Goal: Task Accomplishment & Management: Use online tool/utility

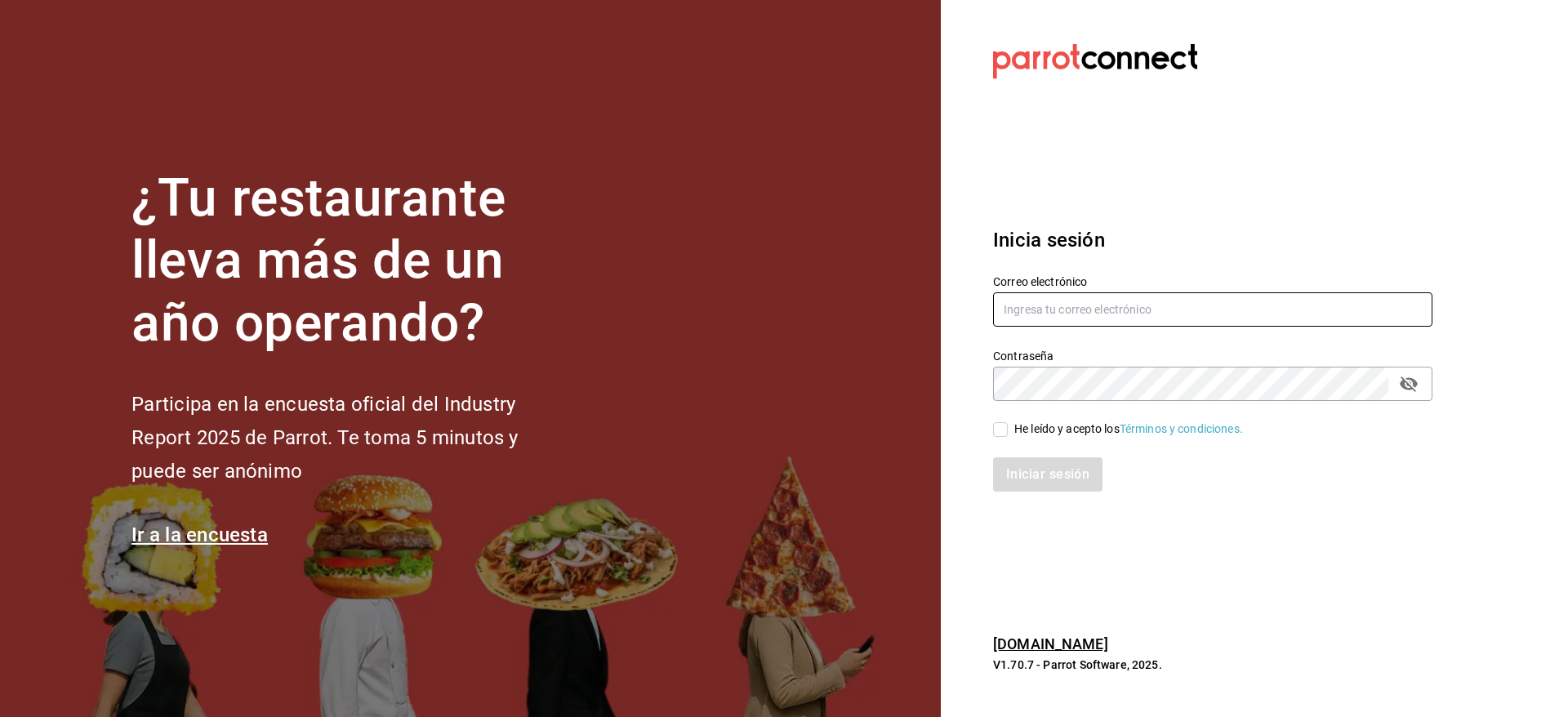
type input "nolita@multiuser.com"
click at [1055, 432] on div "He leído y acepto los Términos y condiciones." at bounding box center [1129, 429] width 229 height 17
click at [1008, 432] on input "He leído y acepto los Términos y condiciones." at bounding box center [1001, 429] width 15 height 15
checkbox input "true"
click at [1053, 470] on button "Iniciar sesión" at bounding box center [1049, 474] width 111 height 34
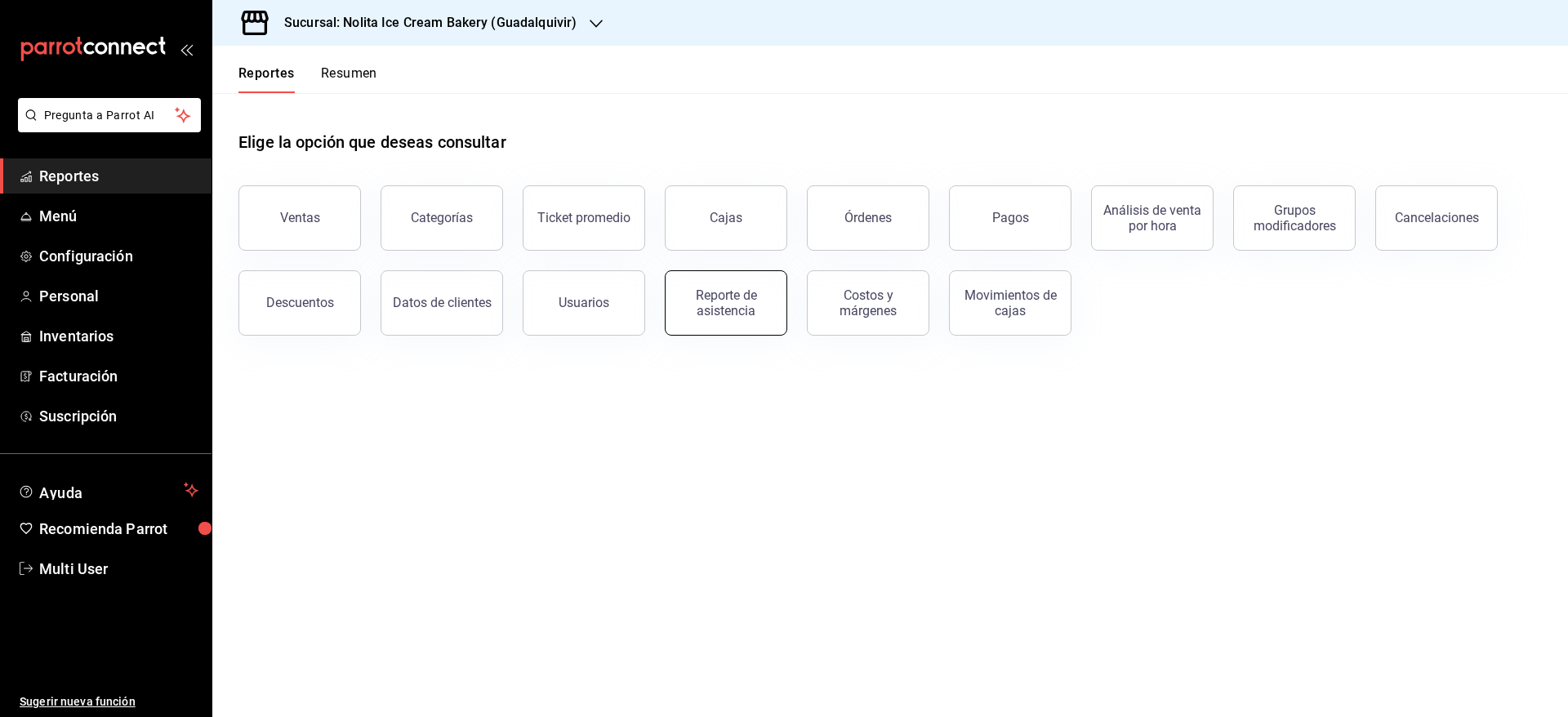
click at [735, 316] on div "Reporte de asistencia" at bounding box center [726, 303] width 102 height 31
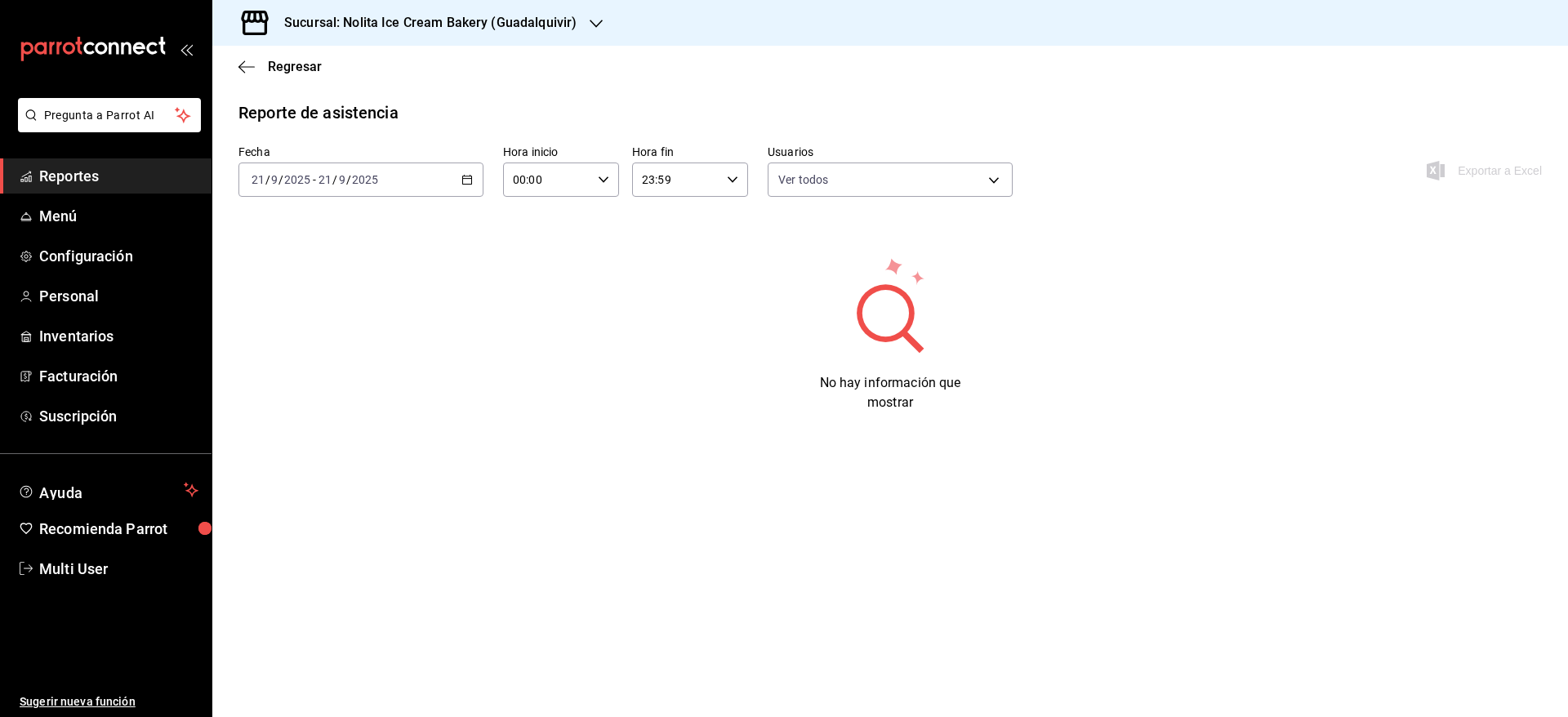
click at [349, 173] on span "/" at bounding box center [349, 179] width 5 height 13
click at [305, 417] on span "Rango de fechas" at bounding box center [316, 412] width 126 height 17
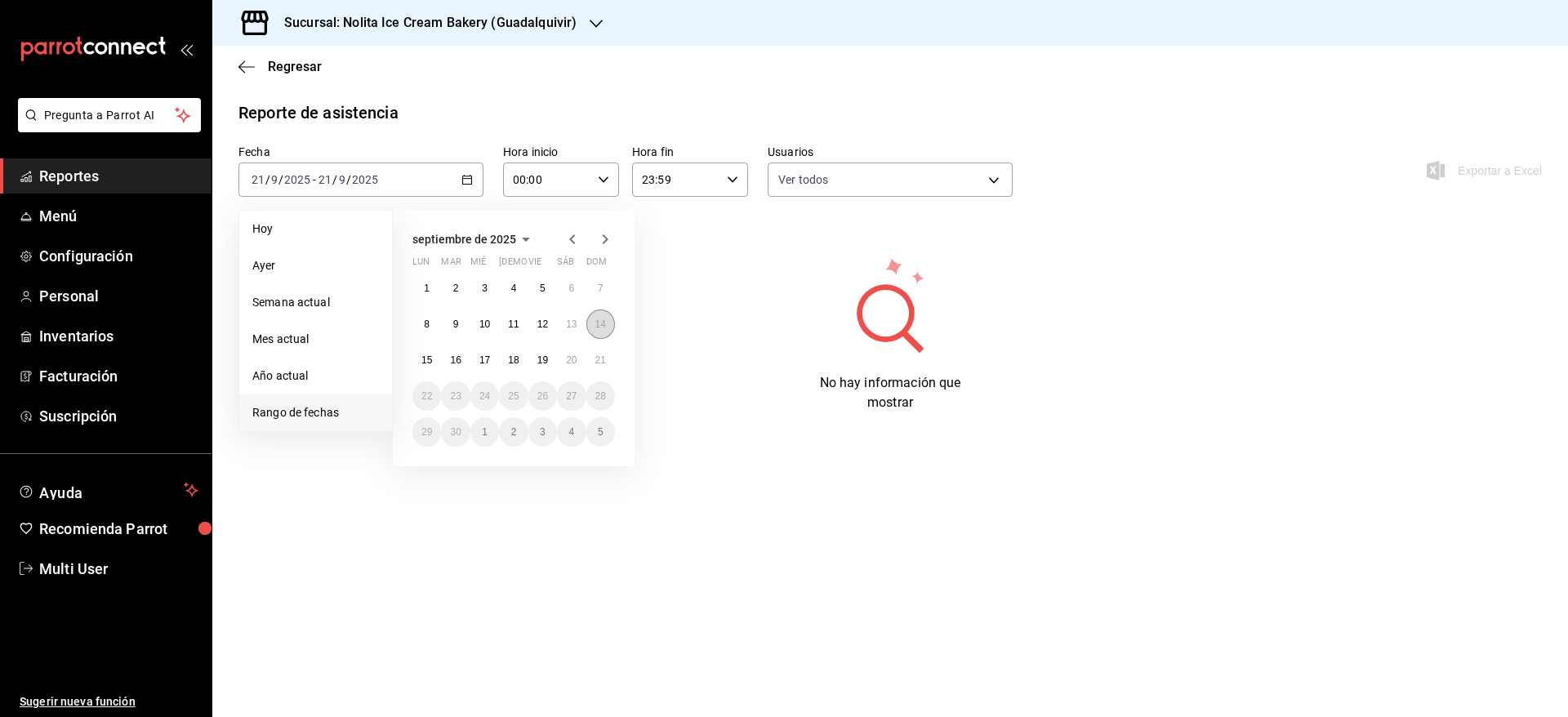
click at [607, 320] on button "14" at bounding box center [601, 324] width 29 height 29
click at [574, 361] on abbr "20" at bounding box center [571, 361] width 11 height 11
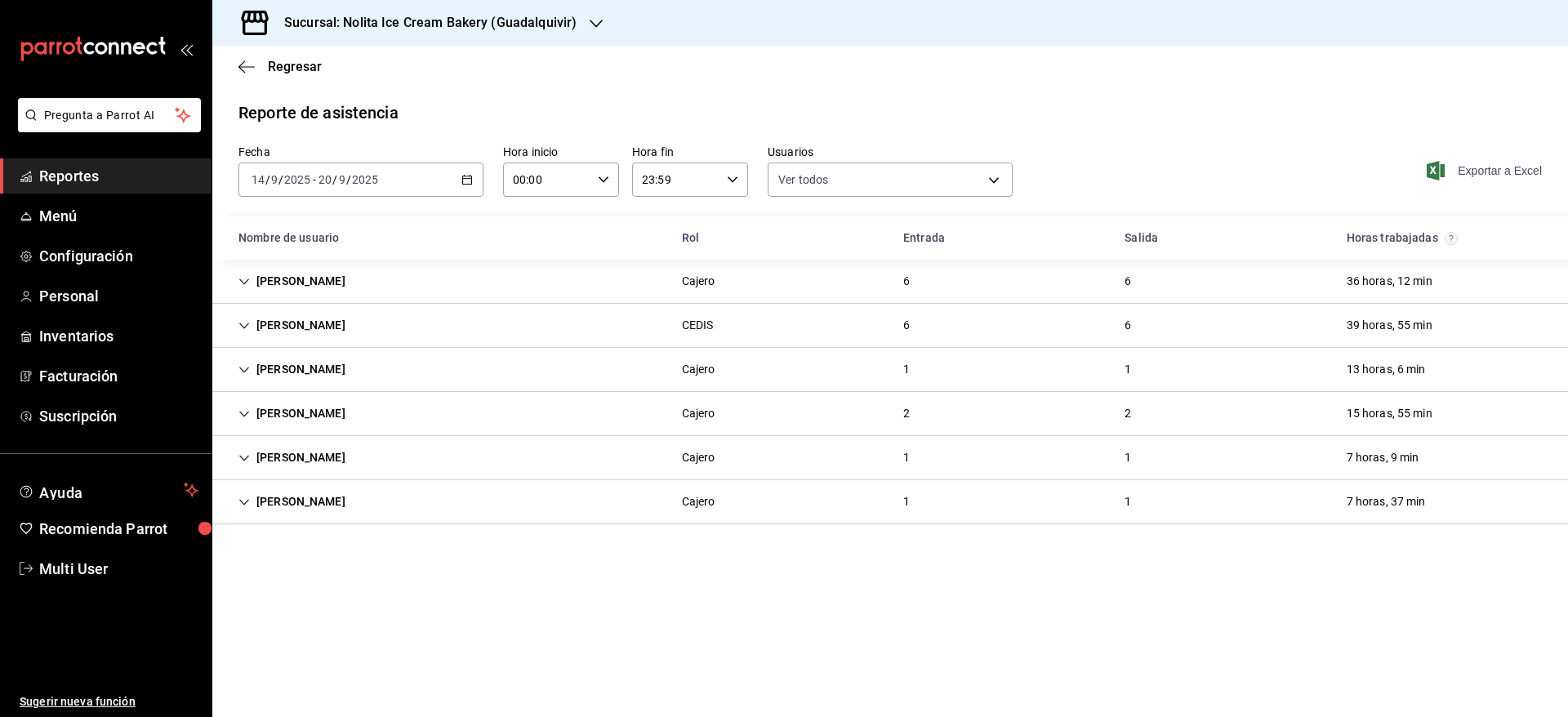
click at [1483, 164] on span "Exportar a Excel" at bounding box center [1486, 170] width 112 height 20
click at [425, 14] on h3 "Sucursal: Nolita Ice Cream Bakery (Guadalquivir)" at bounding box center [424, 23] width 306 height 20
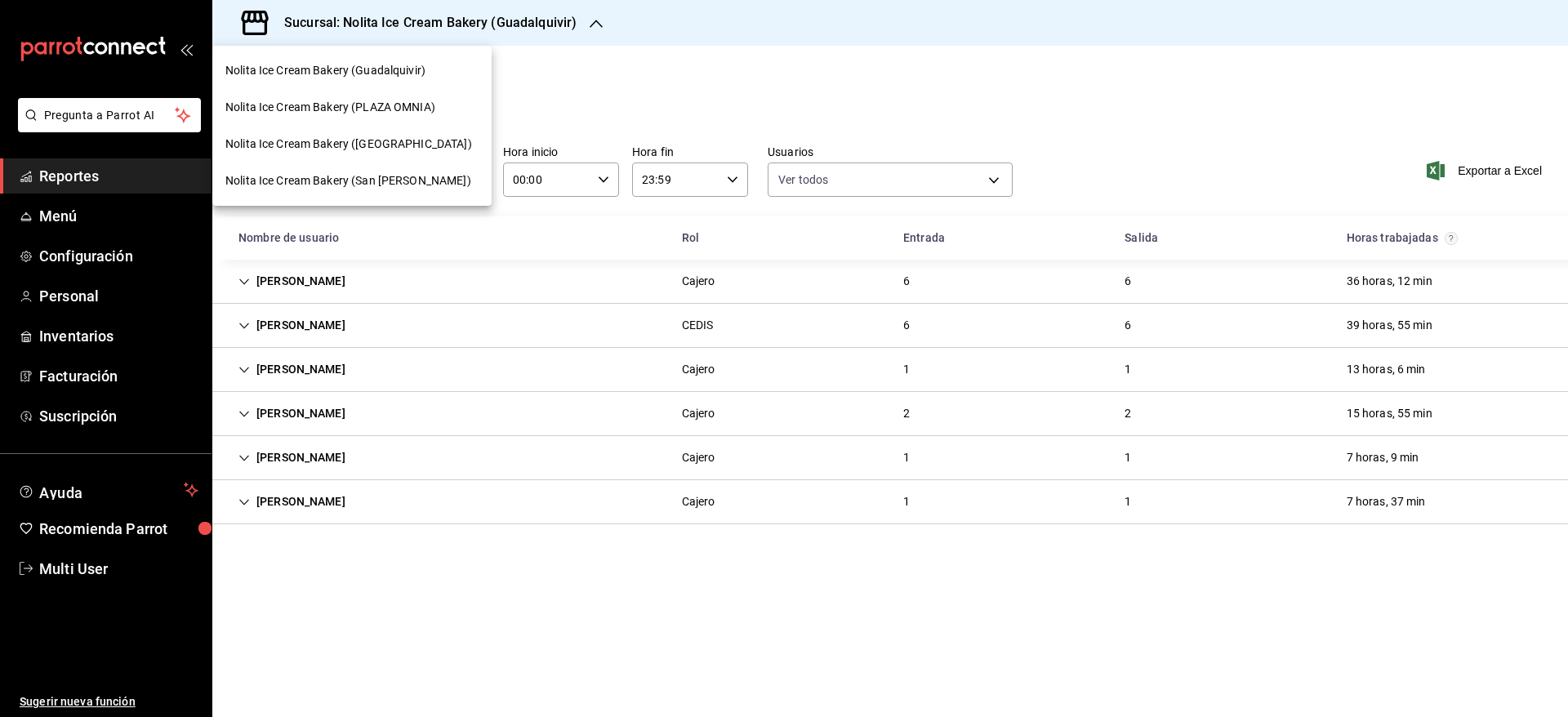
click at [413, 173] on span "Nolita Ice Cream Bakery (San [PERSON_NAME])" at bounding box center [348, 180] width 246 height 17
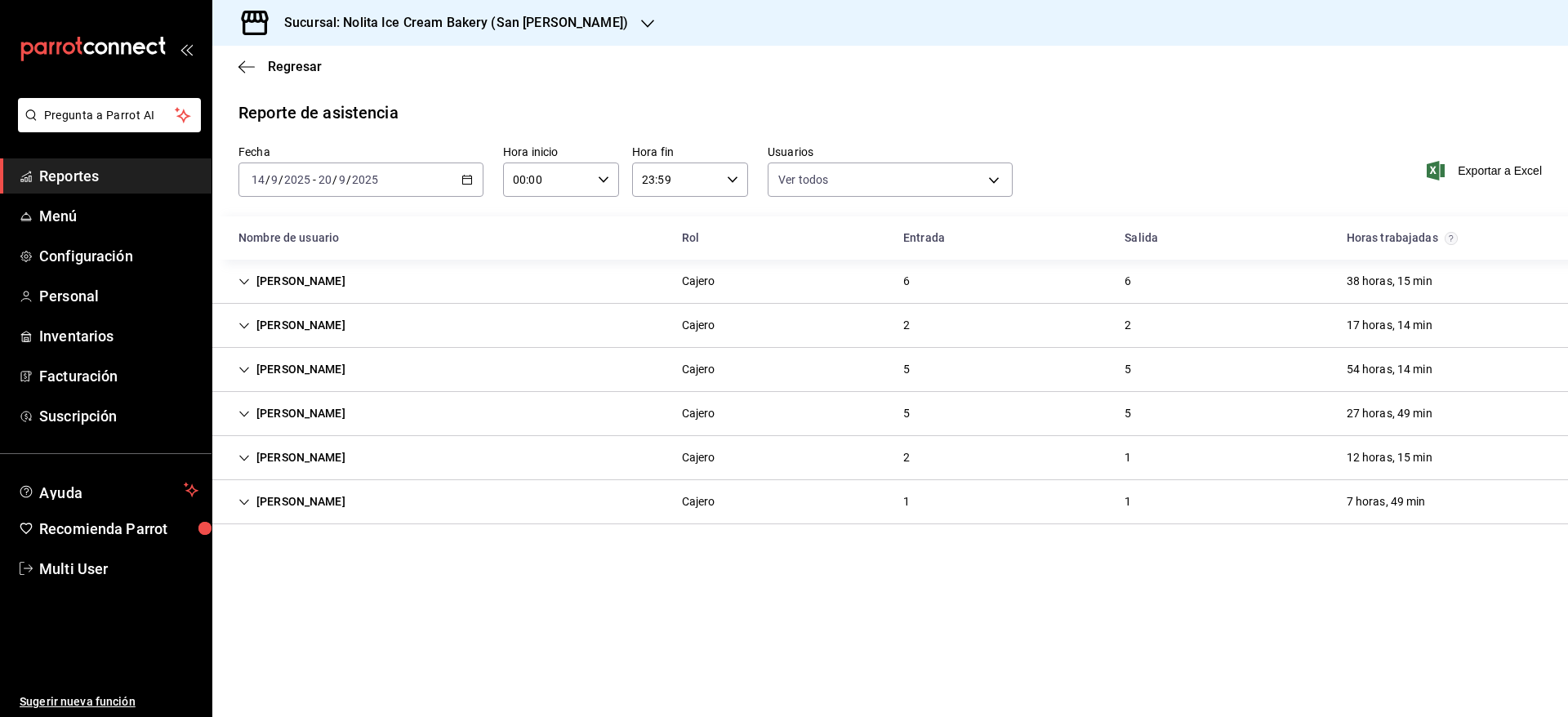
click at [1482, 176] on span "Exportar a Excel" at bounding box center [1486, 170] width 112 height 20
